Goal: Share content: Share content

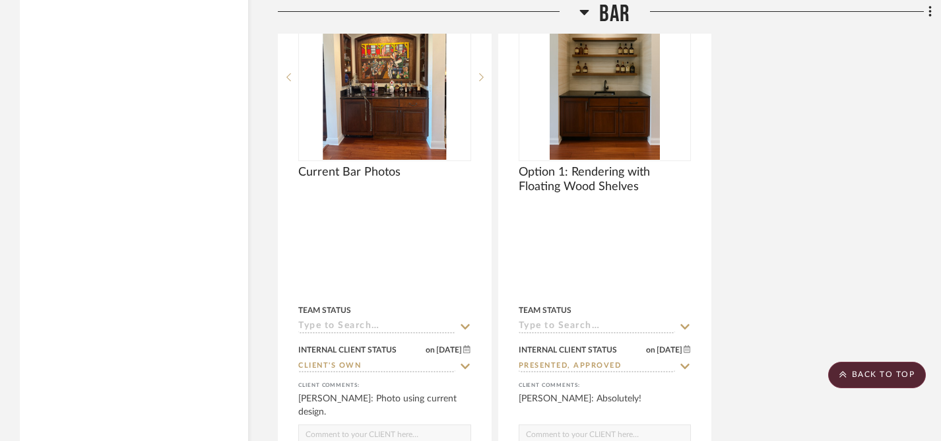
scroll to position [3101, 0]
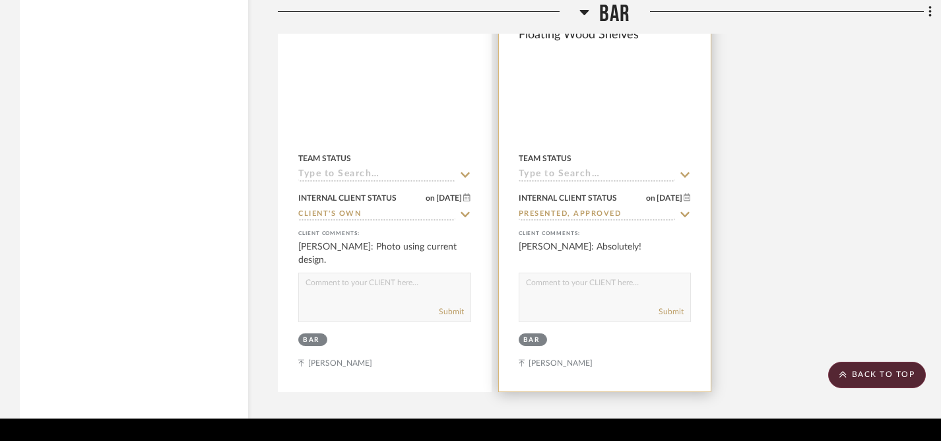
click at [576, 273] on textarea at bounding box center [605, 285] width 172 height 25
type textarea "T"
click at [595, 273] on textarea "I've been working with Marcal Pro Flooring in [GEOGRAPHIC_DATA] for years & the…" at bounding box center [605, 285] width 172 height 25
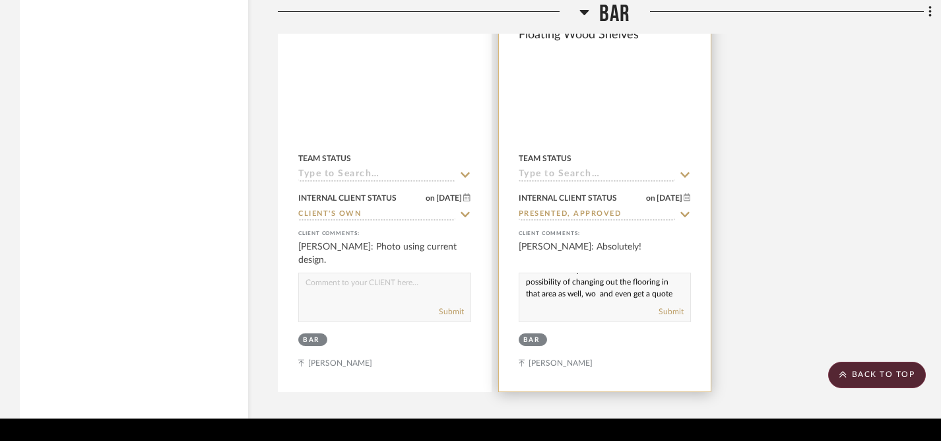
click at [614, 273] on textarea "I've been working with Marcal Pro Flooring in [GEOGRAPHIC_DATA] for years & the…" at bounding box center [605, 285] width 172 height 25
click at [563, 273] on textarea "I've been working with Marcal Pro Flooring in [GEOGRAPHIC_DATA] for years & the…" at bounding box center [605, 285] width 172 height 25
click at [525, 273] on textarea "I've been working with Marcal Pro Flooring in [GEOGRAPHIC_DATA] for years & the…" at bounding box center [605, 285] width 172 height 25
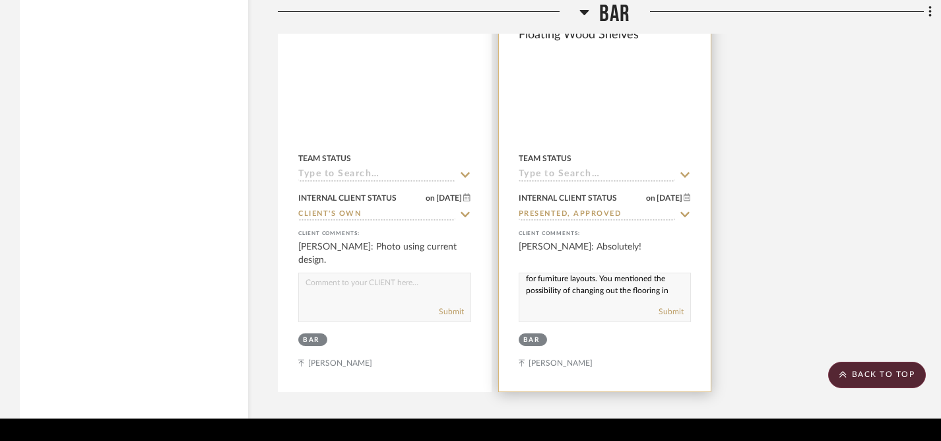
scroll to position [136, 0]
drag, startPoint x: 525, startPoint y: 248, endPoint x: 558, endPoint y: 292, distance: 55.2
click at [558, 292] on project-item-tile "Option 1: Rendering with Floating Wood Shelves Team Status Internal Client Stat…" at bounding box center [605, 101] width 214 height 581
paste textarea "’ve been working with Marcal Pro Flooring in [GEOGRAPHIC_DATA] for years—they’r…"
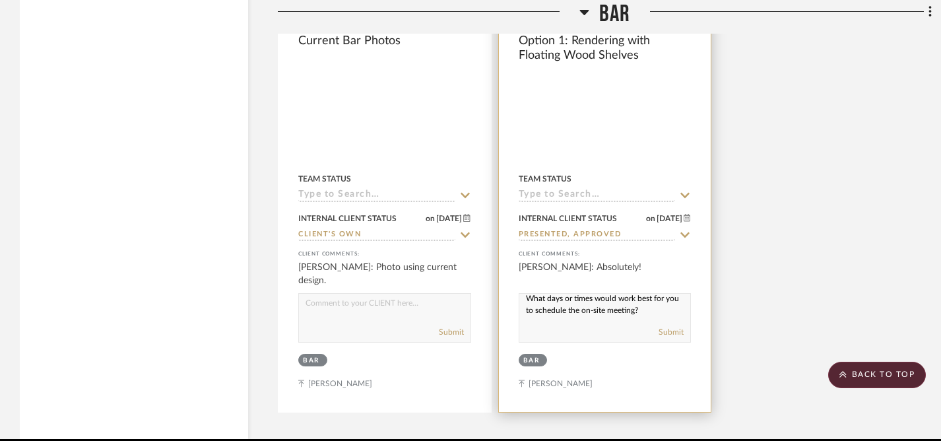
scroll to position [183, 0]
click at [527, 294] on textarea "I’ve been working with Marcal Pro Flooring in [GEOGRAPHIC_DATA] for years—they’…" at bounding box center [605, 306] width 172 height 25
click at [669, 294] on textarea "I’ve been working with Marcal Pro Flooring in [GEOGRAPHIC_DATA] for years—they’…" at bounding box center [605, 306] width 172 height 25
click at [525, 294] on textarea "I’ve been working with Marcal Pro Flooring in [GEOGRAPHIC_DATA] for years—they’…" at bounding box center [605, 306] width 172 height 25
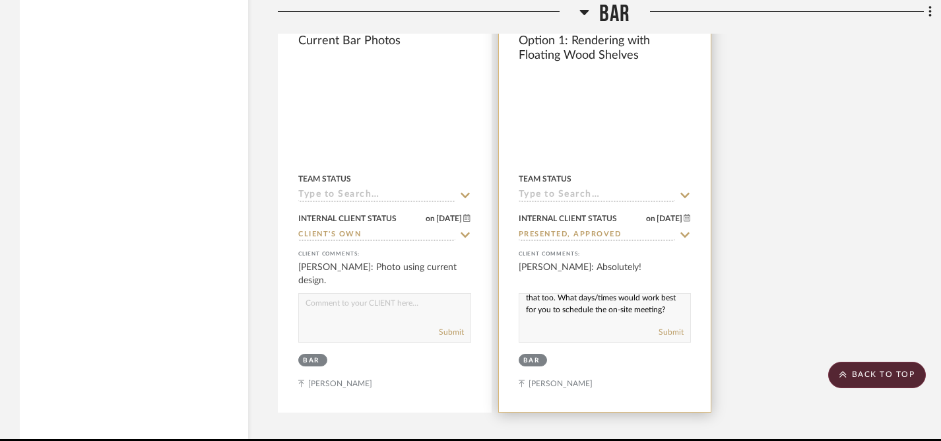
scroll to position [172, 0]
type textarea "I’ve been working with Marcal Pro Flooring in [GEOGRAPHIC_DATA] for years—they’…"
click at [675, 326] on button "Submit" at bounding box center [671, 332] width 25 height 12
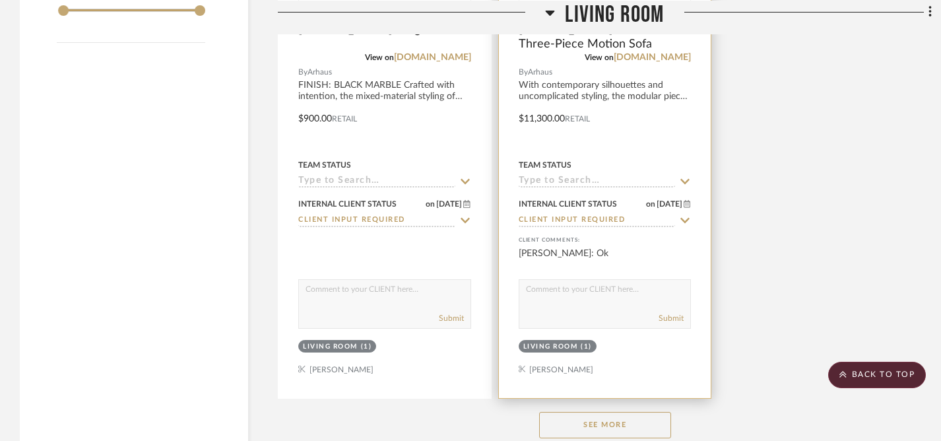
scroll to position [1923, 0]
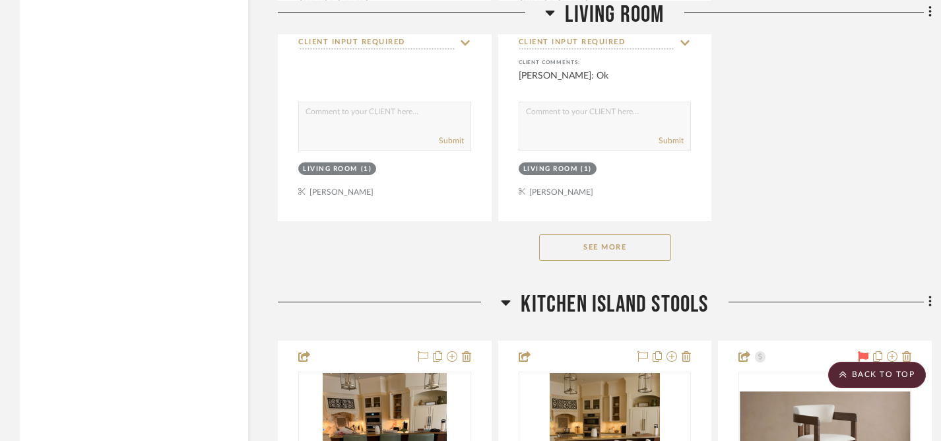
click at [601, 234] on button "See More" at bounding box center [605, 247] width 132 height 26
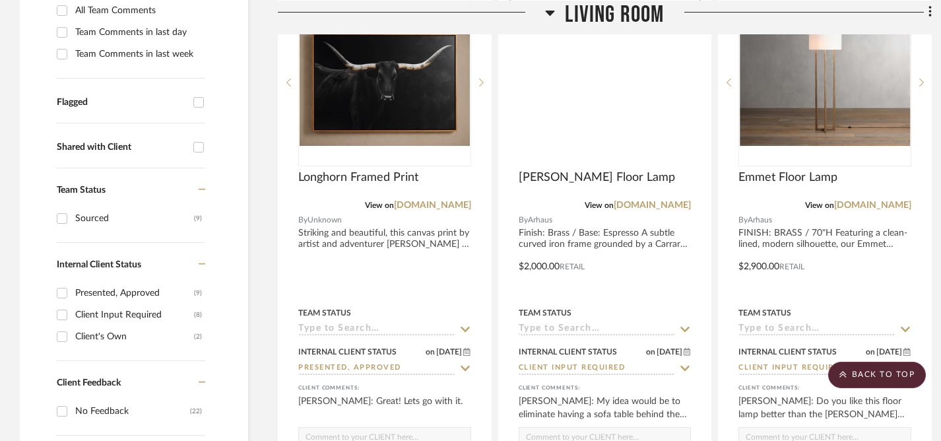
scroll to position [0, 0]
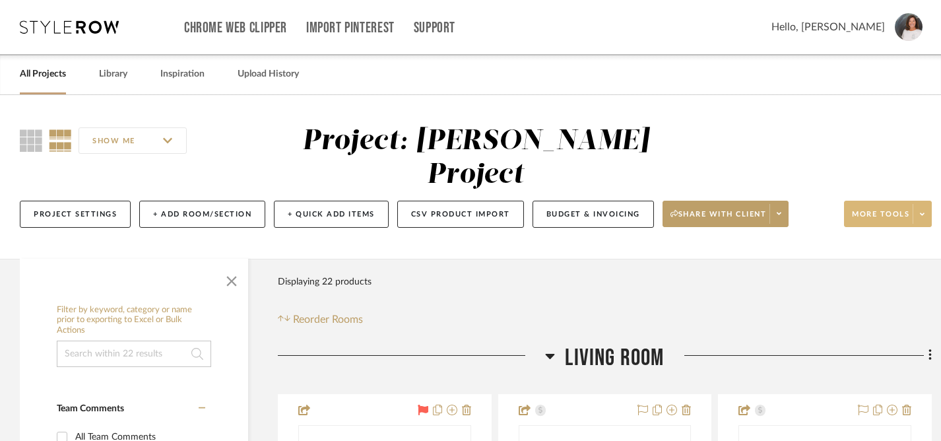
click at [878, 201] on button "More tools" at bounding box center [888, 214] width 88 height 26
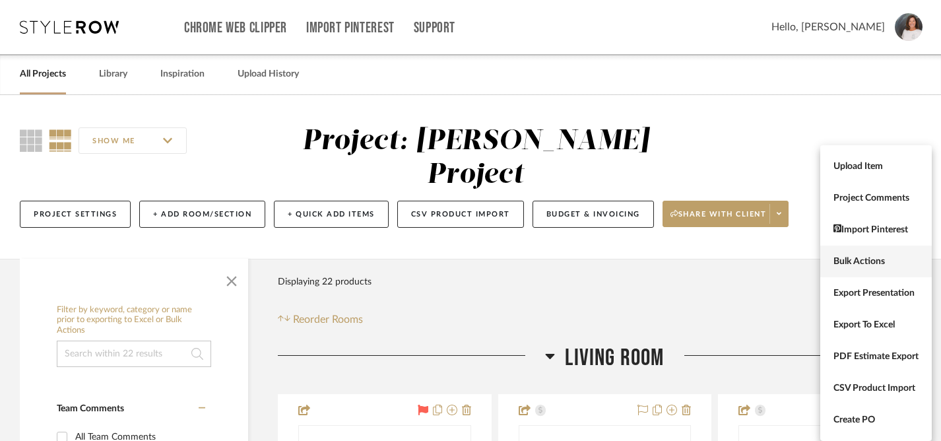
click at [853, 257] on span "Bulk Actions" at bounding box center [876, 261] width 85 height 11
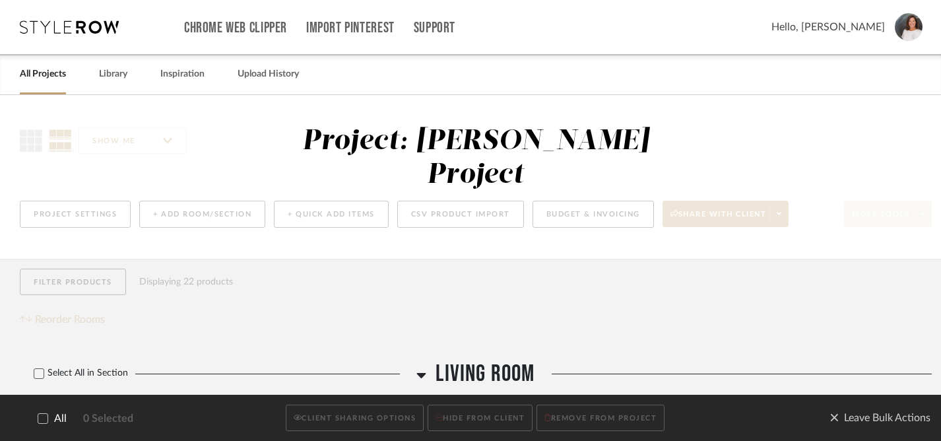
click at [42, 420] on icon at bounding box center [42, 418] width 9 height 9
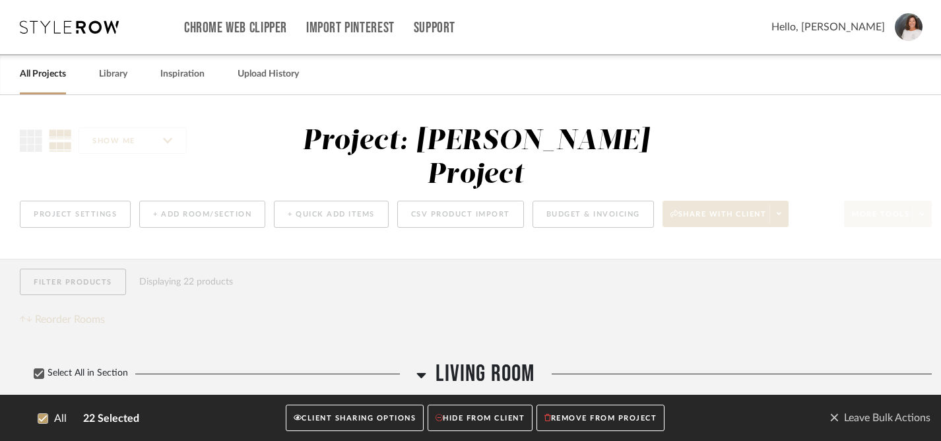
click at [348, 421] on button "CLIENT SHARING OPTIONS" at bounding box center [355, 418] width 138 height 27
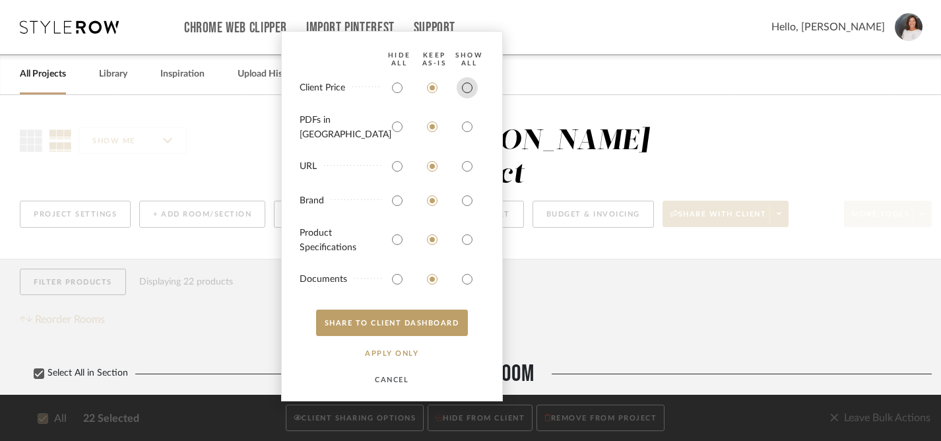
click at [469, 93] on input "radio" at bounding box center [467, 87] width 21 height 21
radio input "true"
click at [464, 130] on input "radio" at bounding box center [467, 126] width 21 height 21
radio input "true"
click at [465, 164] on input "radio" at bounding box center [467, 166] width 21 height 21
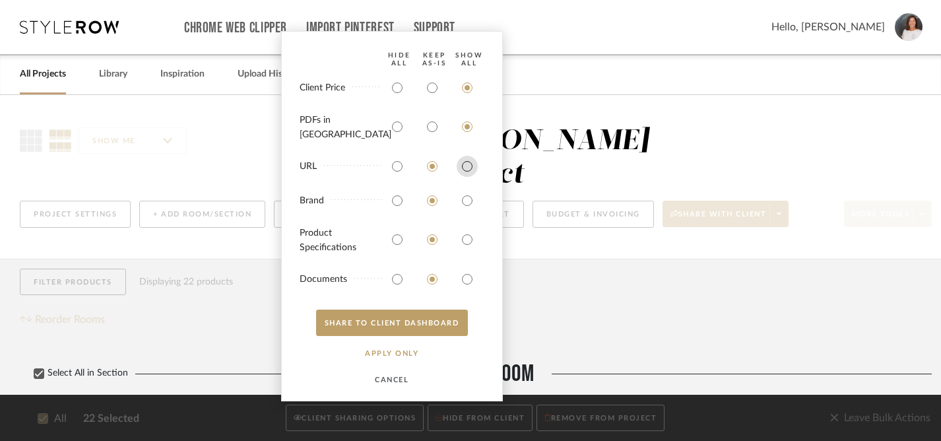
radio input "true"
click at [468, 199] on input "radio" at bounding box center [467, 200] width 21 height 21
radio input "true"
click at [465, 240] on input "radio" at bounding box center [467, 239] width 21 height 21
radio input "true"
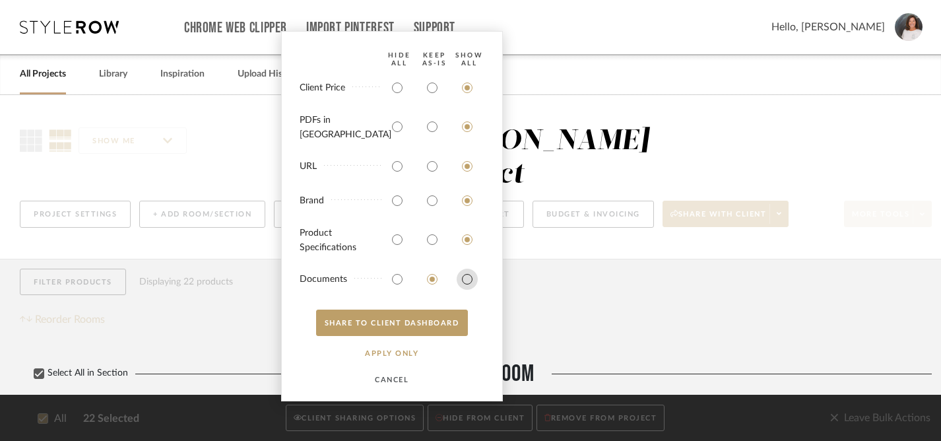
click at [464, 273] on input "radio" at bounding box center [467, 279] width 21 height 21
radio input "true"
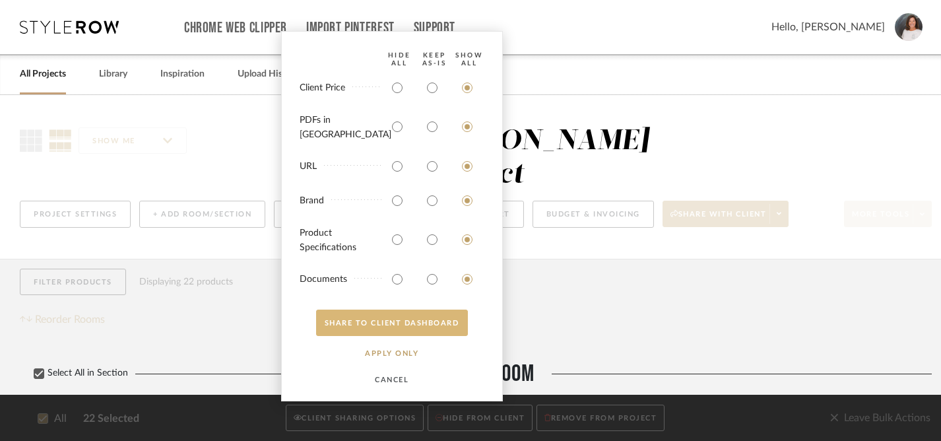
click at [396, 323] on button "SHARE TO CLIENT Dashboard" at bounding box center [392, 323] width 152 height 26
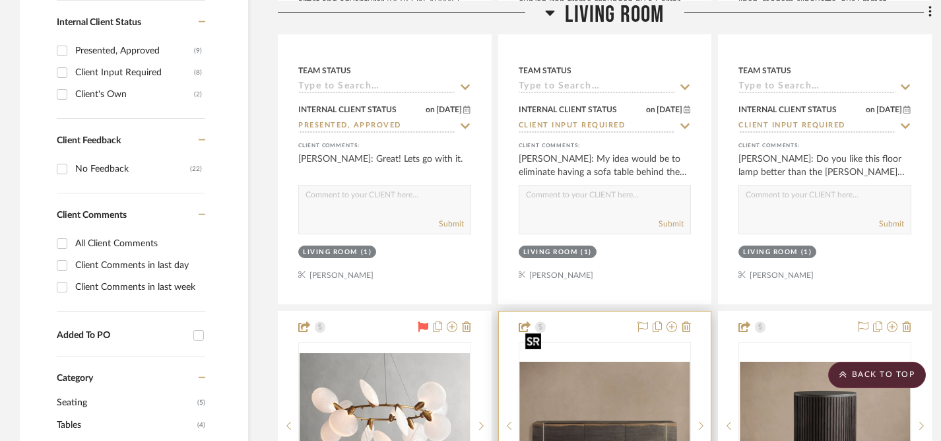
scroll to position [887, 0]
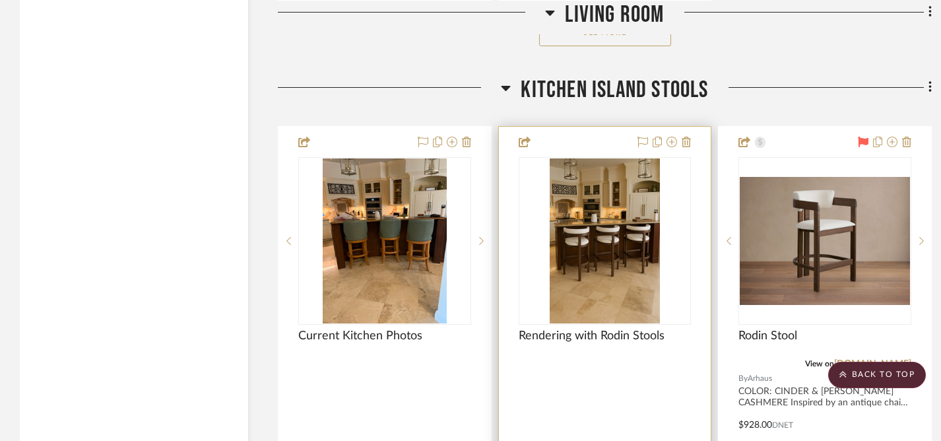
scroll to position [1962, 0]
